Goal: Information Seeking & Learning: Learn about a topic

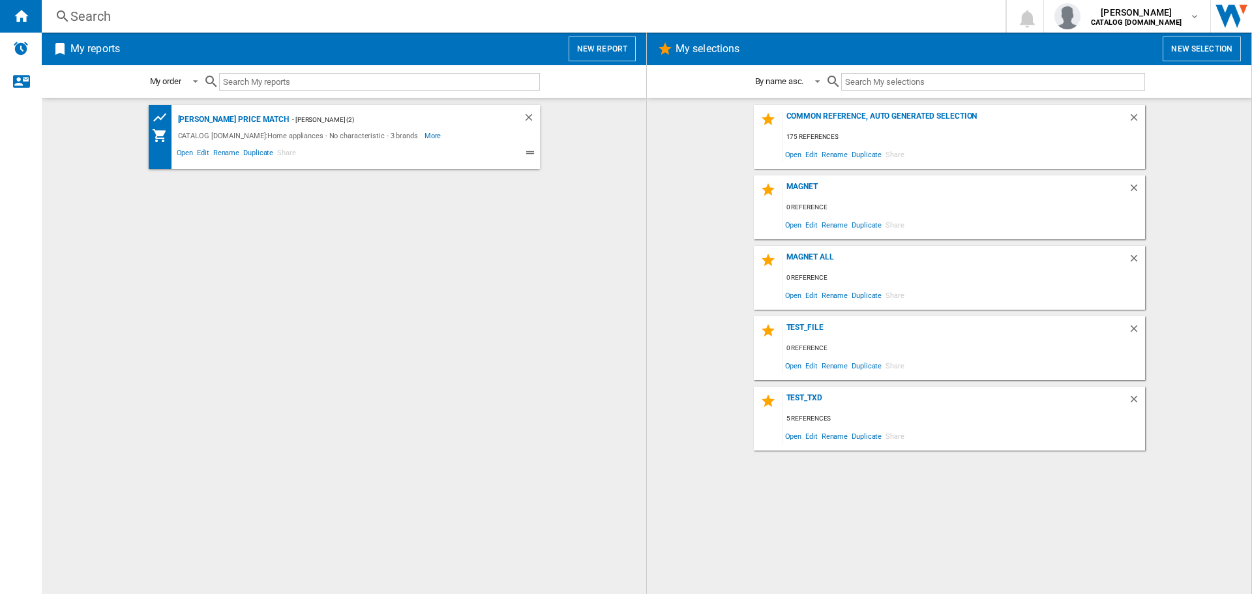
click at [171, 16] on div "Search" at bounding box center [520, 16] width 901 height 18
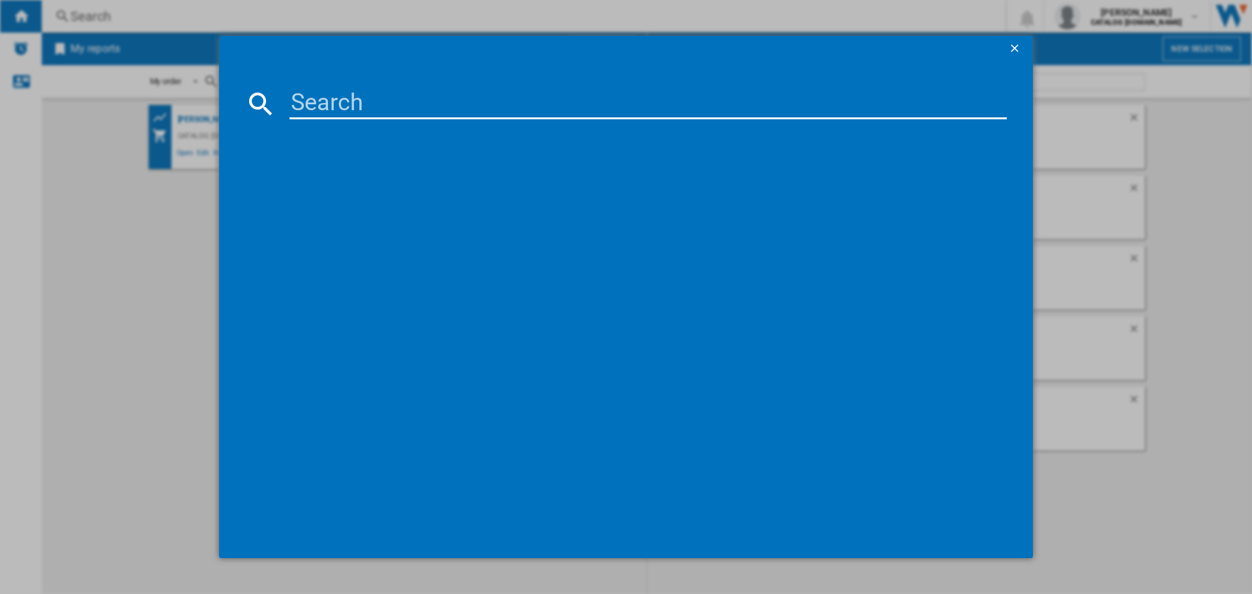
click at [295, 100] on input at bounding box center [647, 103] width 717 height 31
paste input "AWUS052B5B"
type input "AWUS052B5B"
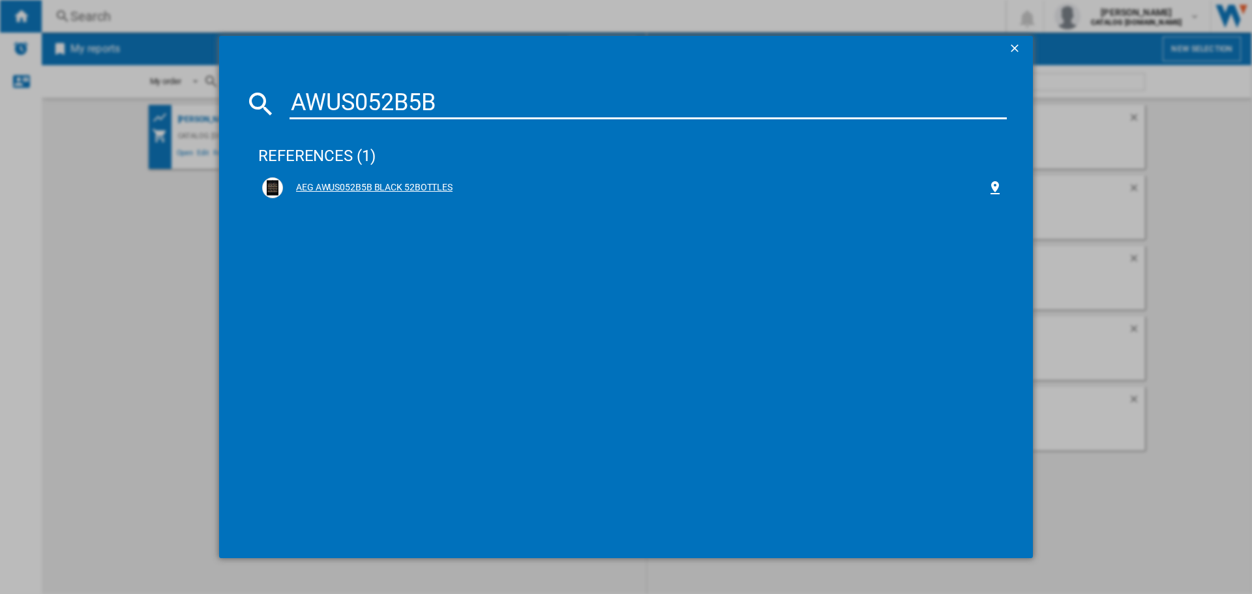
click at [381, 184] on div "AEG AWUS052B5B BLACK 52BOTTLES" at bounding box center [635, 187] width 704 height 13
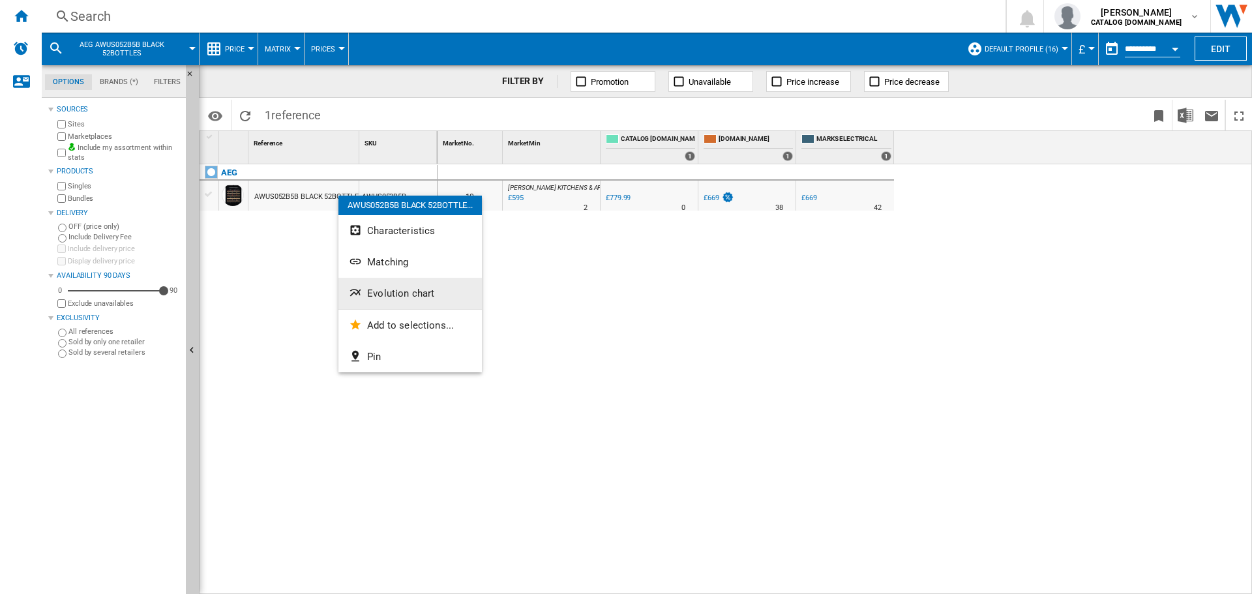
click at [395, 293] on span "Evolution chart" at bounding box center [400, 293] width 67 height 12
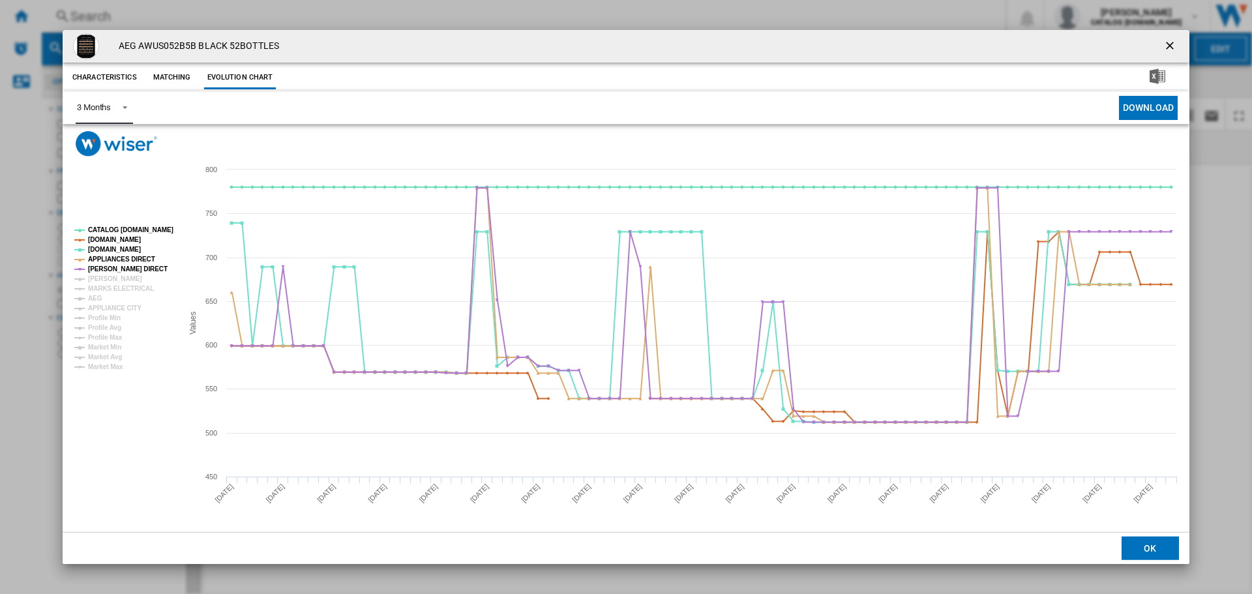
click at [128, 98] on md-select-value "3 Months" at bounding box center [104, 108] width 57 height 32
click at [111, 140] on div "6 Months" at bounding box center [94, 140] width 34 height 12
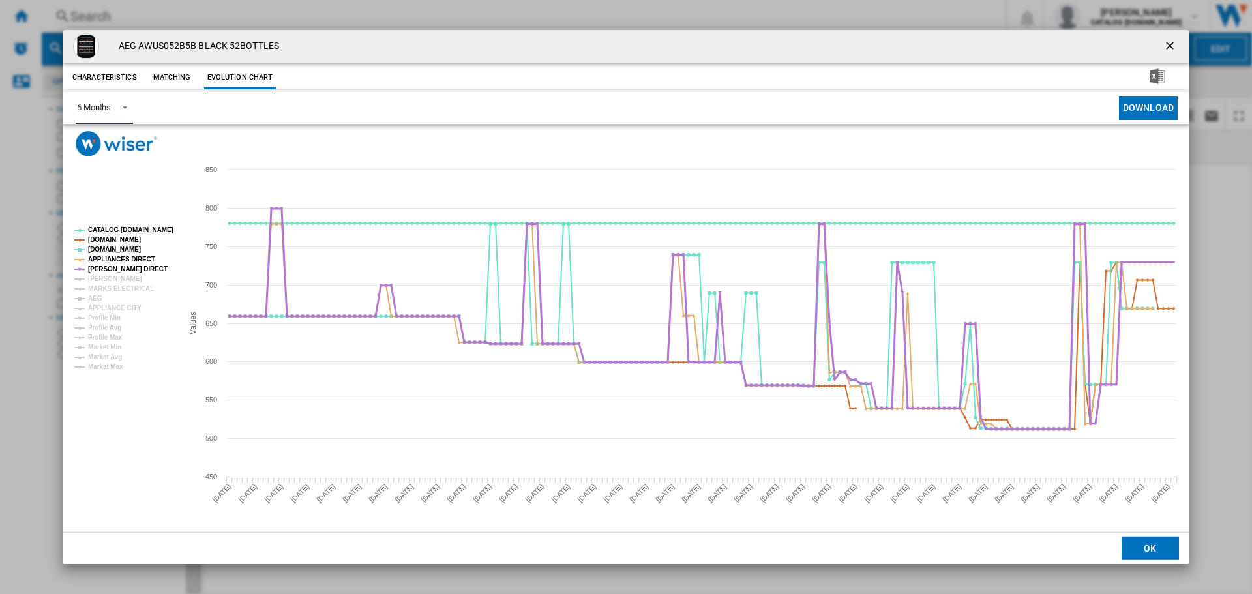
click at [117, 266] on tspan "[PERSON_NAME] DIRECT" at bounding box center [128, 268] width 80 height 7
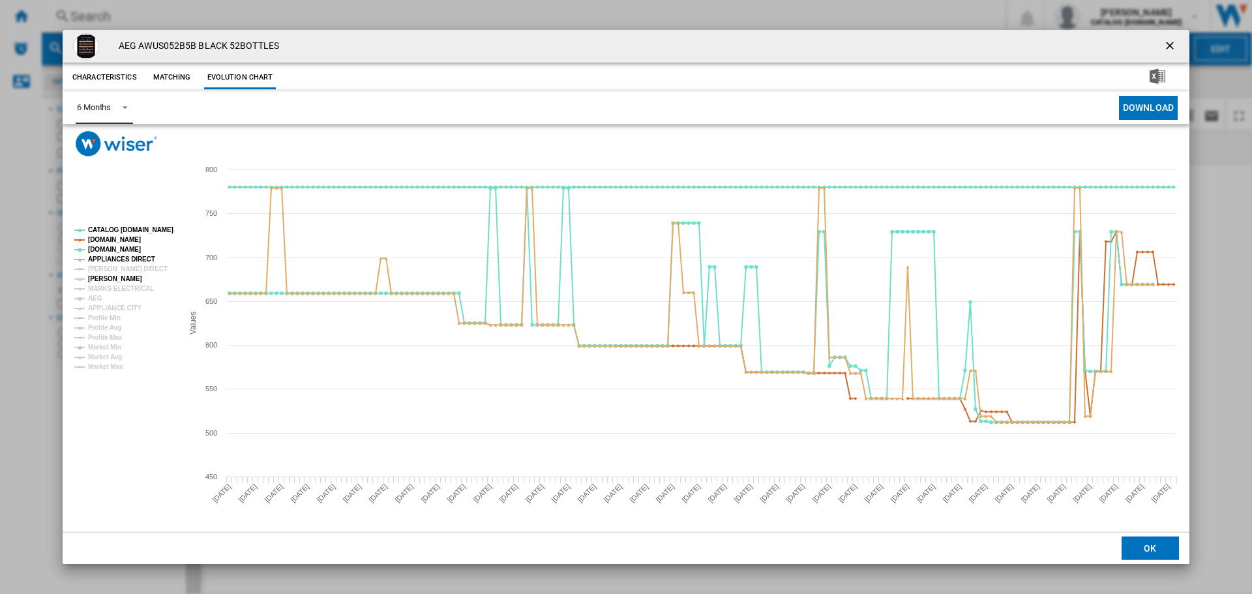
click at [117, 278] on tspan "[PERSON_NAME]" at bounding box center [115, 278] width 54 height 7
